Goal: Participate in discussion: Participate in discussion

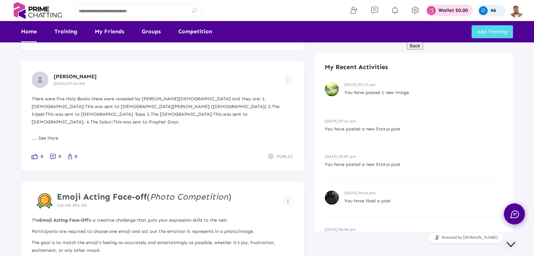
scroll to position [1018, 0]
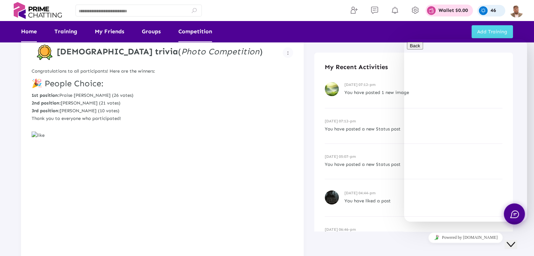
click at [205, 33] on link "Competition" at bounding box center [195, 31] width 34 height 21
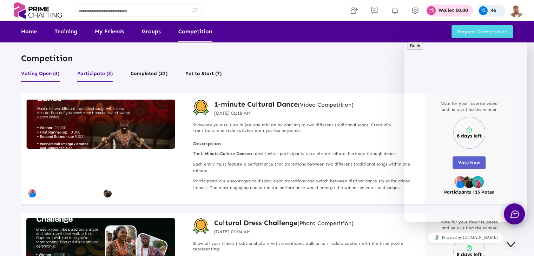
click at [95, 74] on button "Participate (3)" at bounding box center [95, 75] width 36 height 13
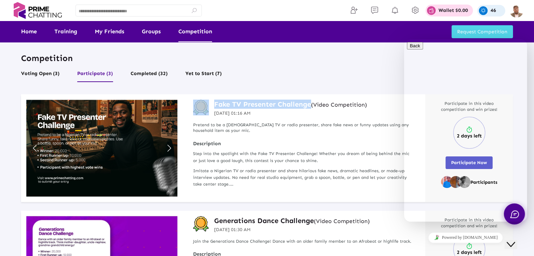
drag, startPoint x: 211, startPoint y: 103, endPoint x: 309, endPoint y: 103, distance: 98.7
click at [309, 103] on div "Fake TV Presenter Challenge (Video Competition) 19 Jul 2025 01:16 AM" at bounding box center [304, 108] width 222 height 17
copy div "Fake TV Presenter Challenge"
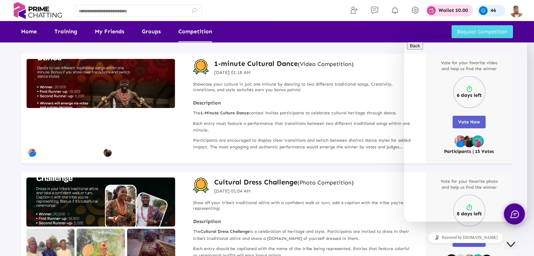
scroll to position [6, 0]
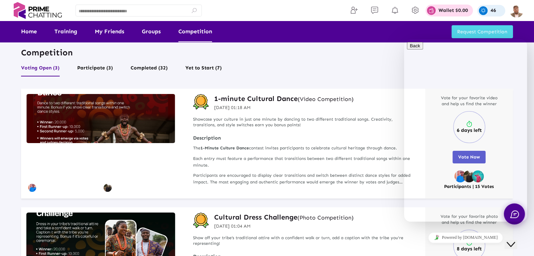
drag, startPoint x: 31, startPoint y: 31, endPoint x: 39, endPoint y: 34, distance: 8.9
click at [31, 31] on link "Home" at bounding box center [29, 31] width 16 height 21
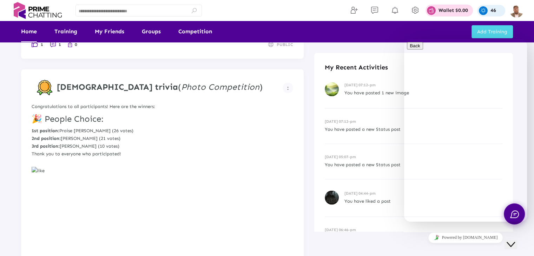
scroll to position [1296, 0]
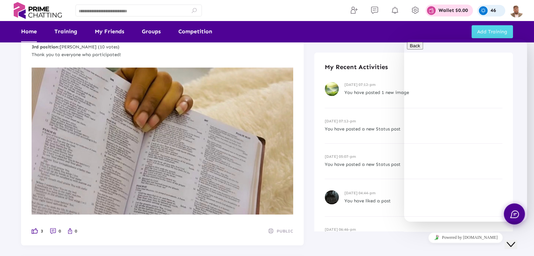
scroll to position [1817, 0]
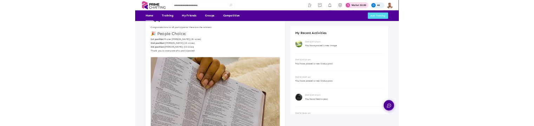
scroll to position [2985, 0]
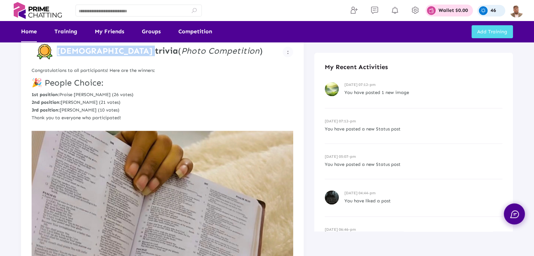
drag, startPoint x: 57, startPoint y: 53, endPoint x: 130, endPoint y: 50, distance: 73.1
click at [130, 50] on strong "[DEMOGRAPHIC_DATA] trivia" at bounding box center [117, 51] width 121 height 10
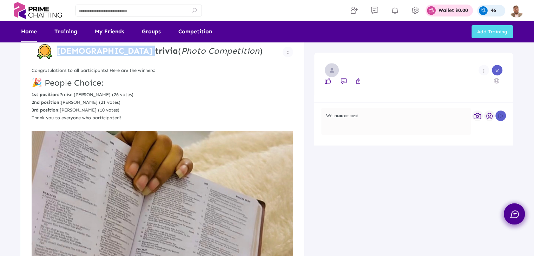
copy strong "[DEMOGRAPHIC_DATA] trivia"
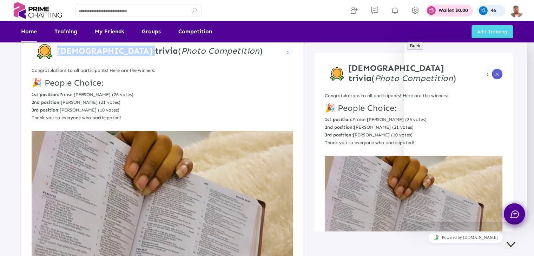
copy strong "[DEMOGRAPHIC_DATA] trivia"
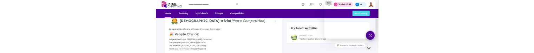
scroll to position [3111, 0]
